Goal: Find specific page/section: Find specific page/section

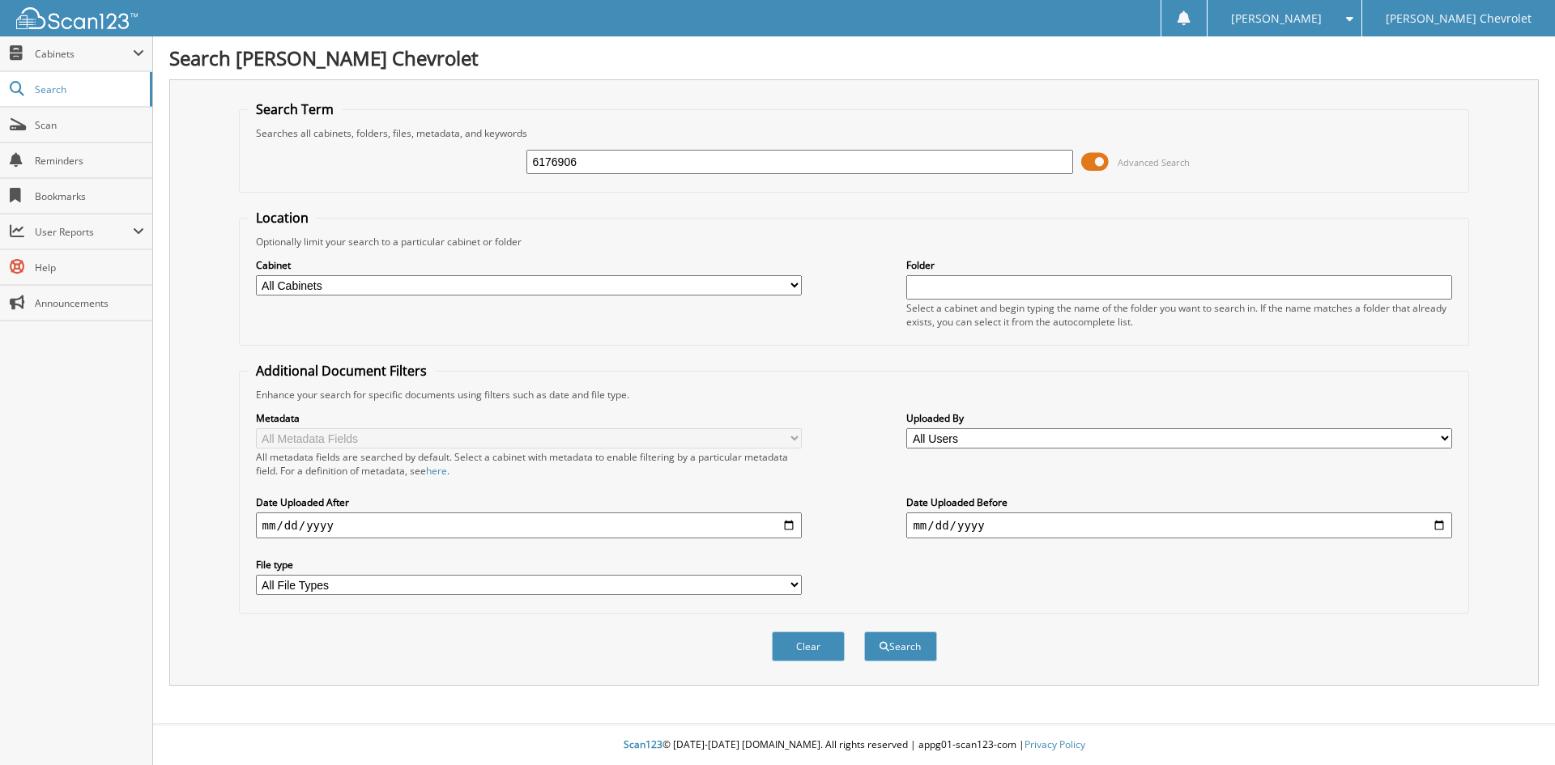
type input "6176906"
click at [864, 632] on button "Search" at bounding box center [900, 647] width 73 height 30
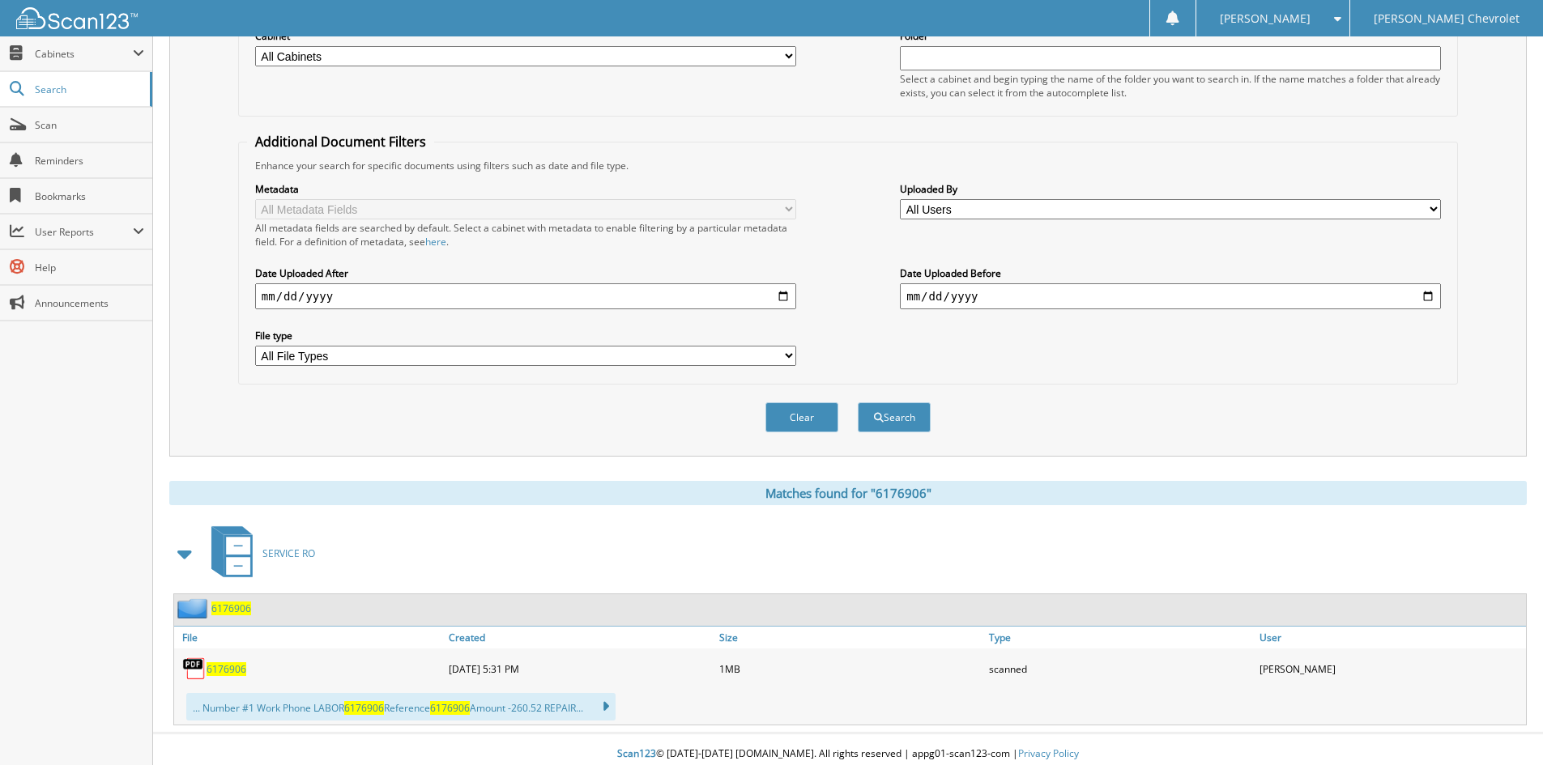
scroll to position [239, 0]
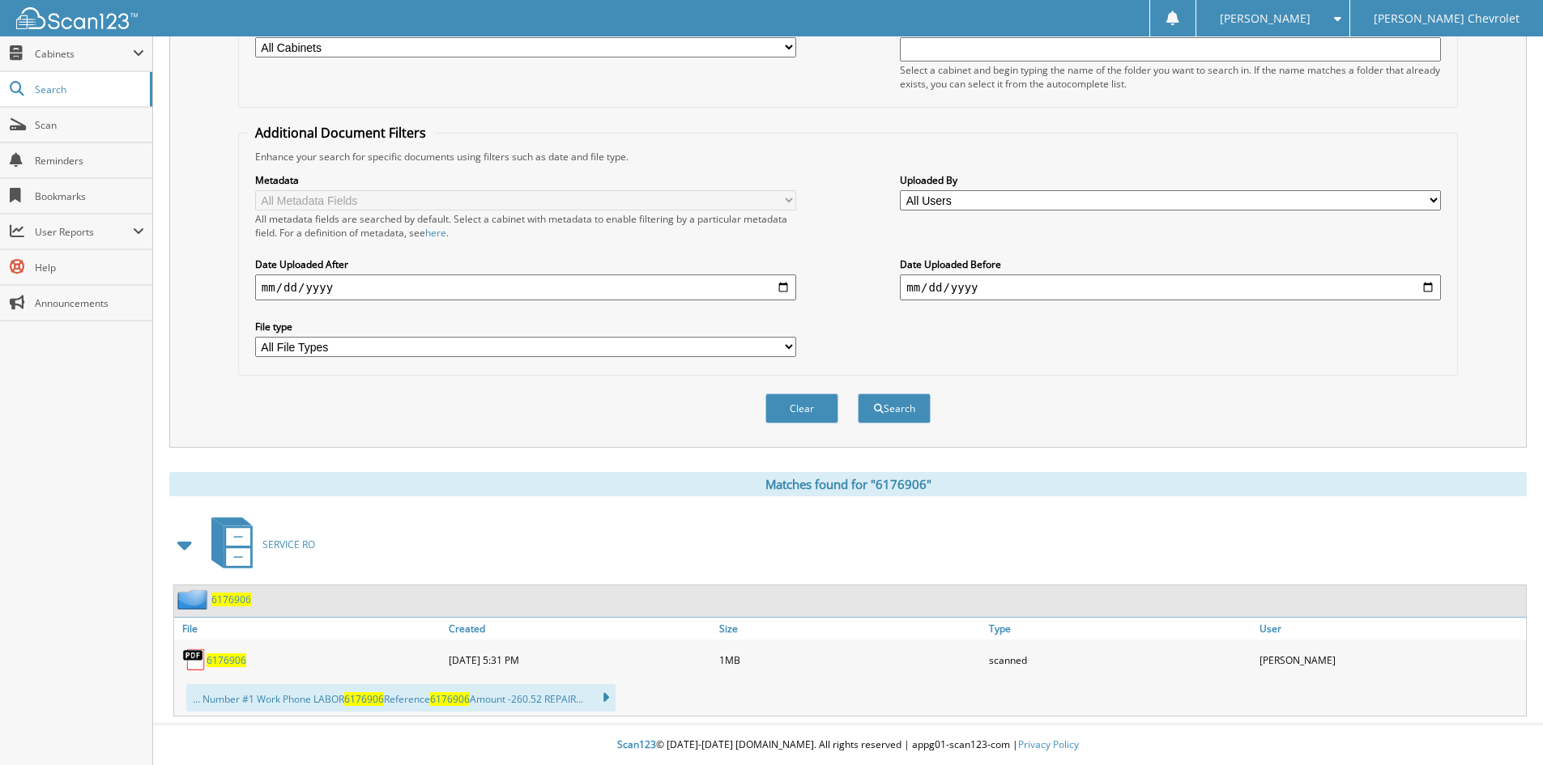
click at [215, 662] on span "6176906" at bounding box center [226, 660] width 40 height 14
